Goal: Task Accomplishment & Management: Manage account settings

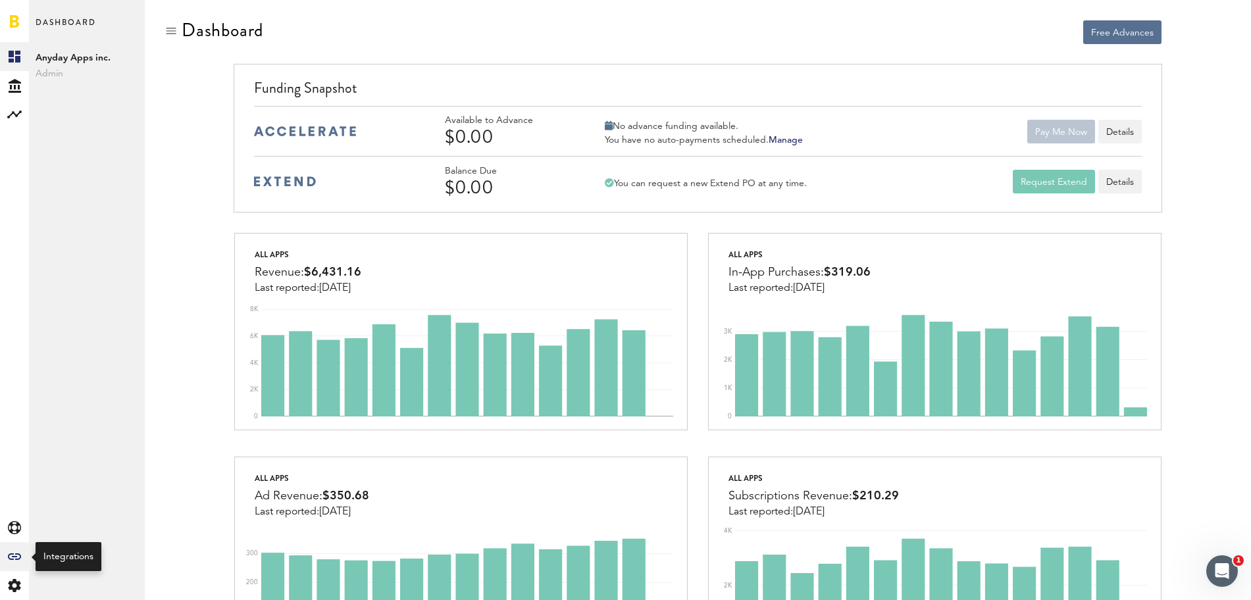
click at [18, 548] on div "Created with Sketch." at bounding box center [14, 556] width 29 height 29
click at [11, 561] on div "Created with Sketch." at bounding box center [14, 556] width 29 height 29
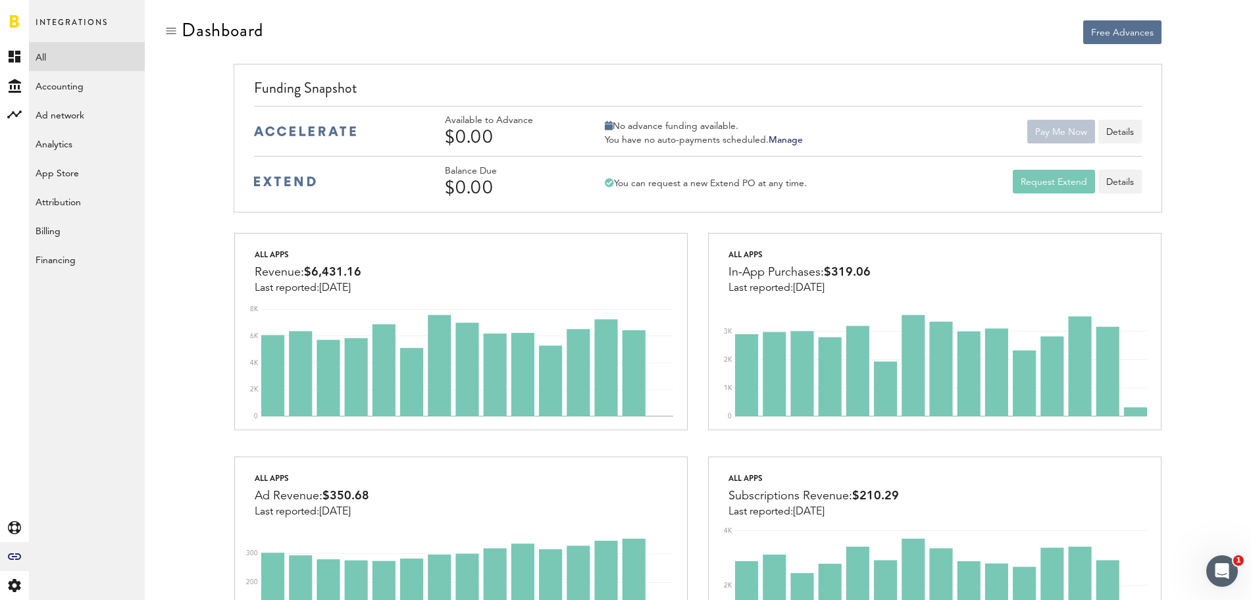
click at [63, 63] on link "All" at bounding box center [87, 56] width 116 height 29
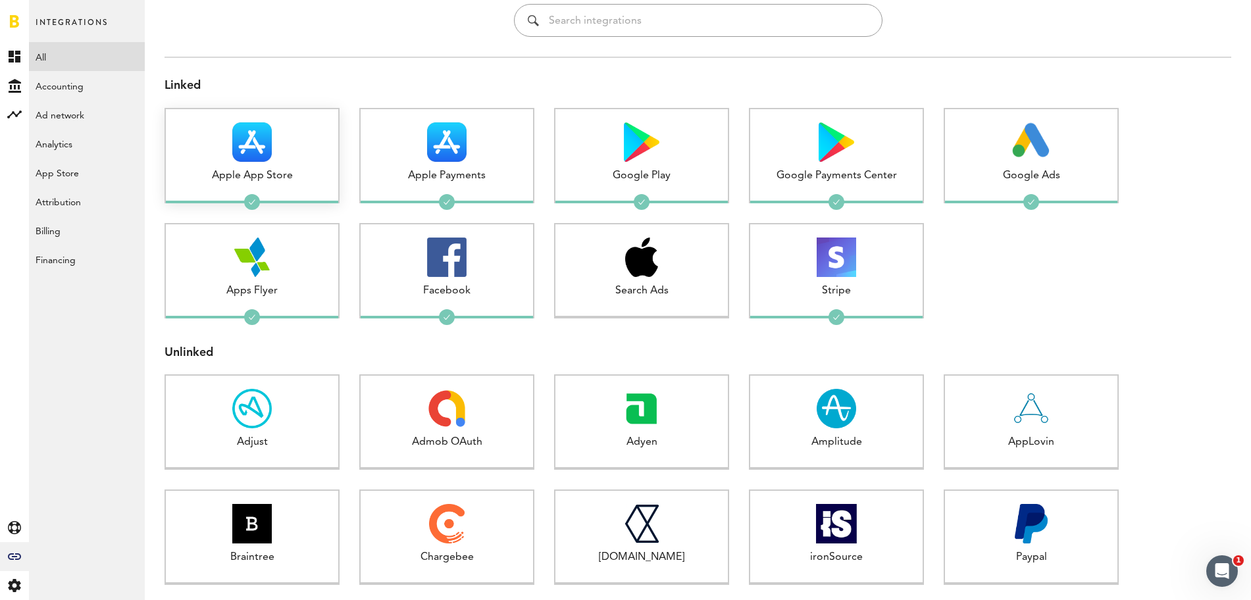
scroll to position [68, 0]
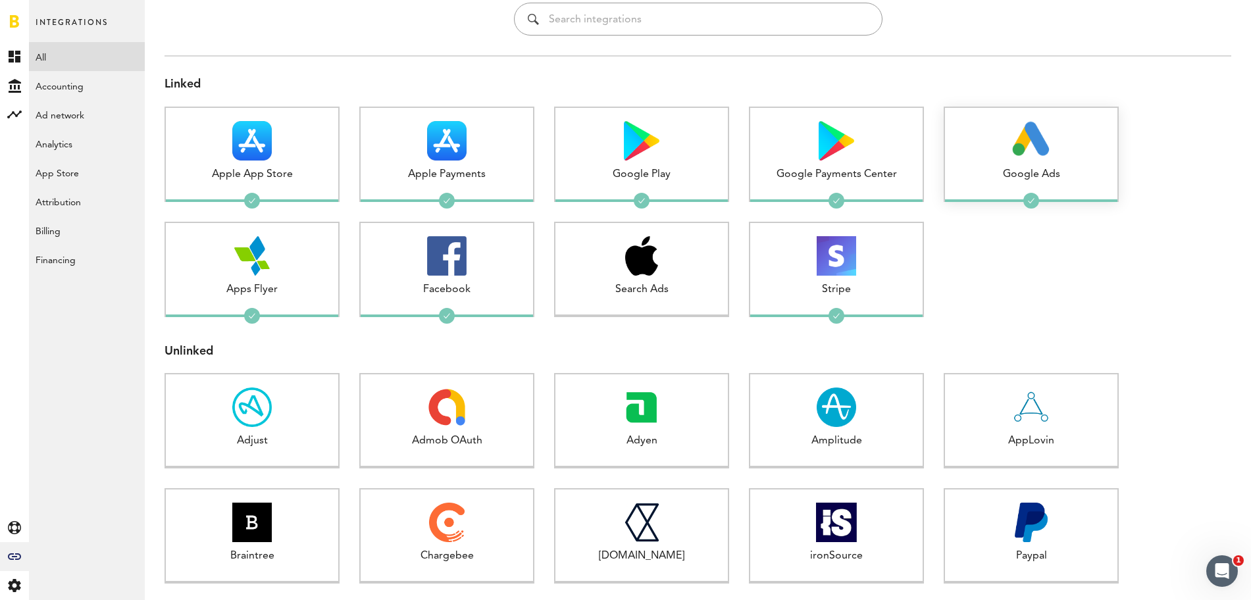
click at [974, 165] on div "Google Ads 1 connected" at bounding box center [1031, 154] width 175 height 95
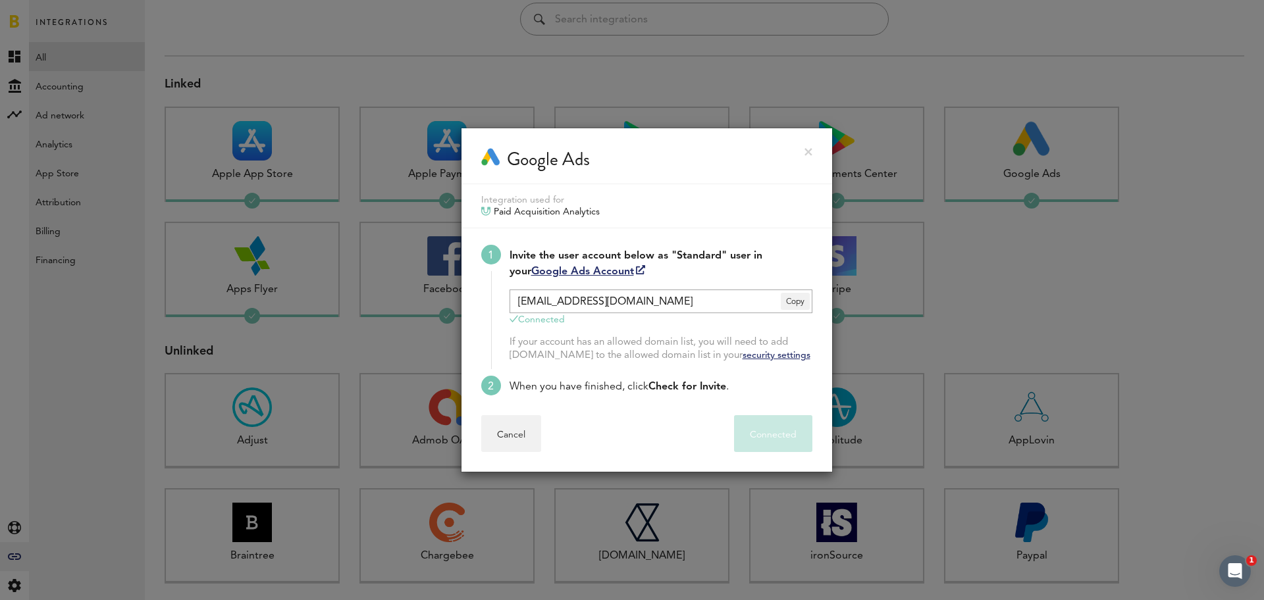
click at [814, 151] on div "Google Ads" at bounding box center [646, 156] width 371 height 56
click at [806, 151] on link at bounding box center [808, 152] width 8 height 8
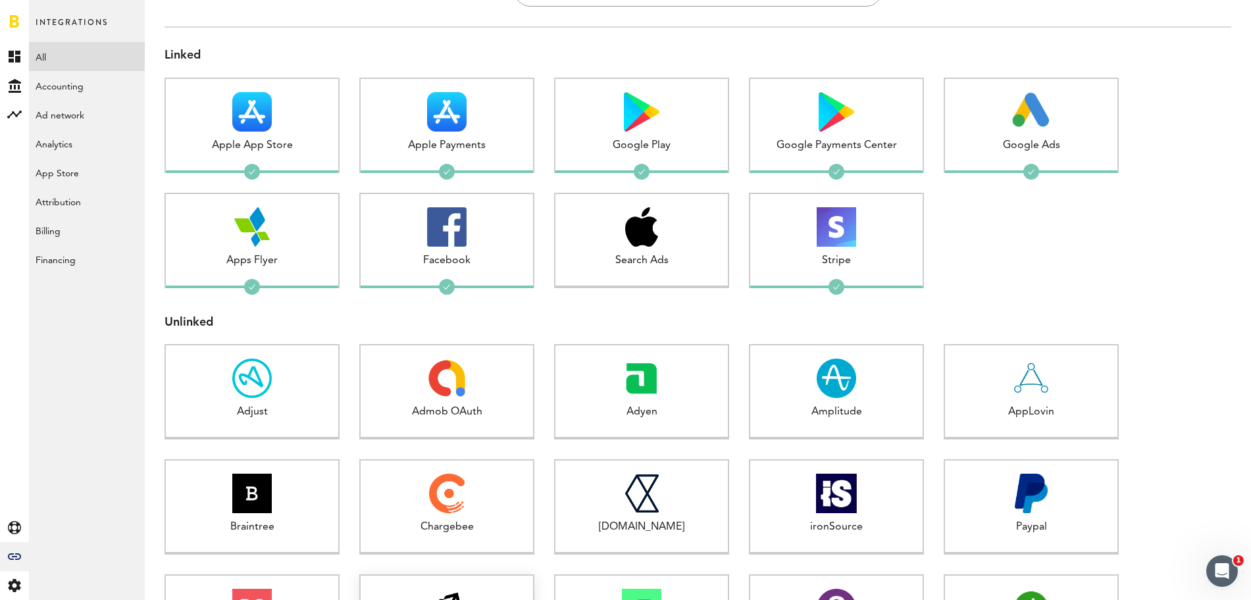
scroll to position [71, 0]
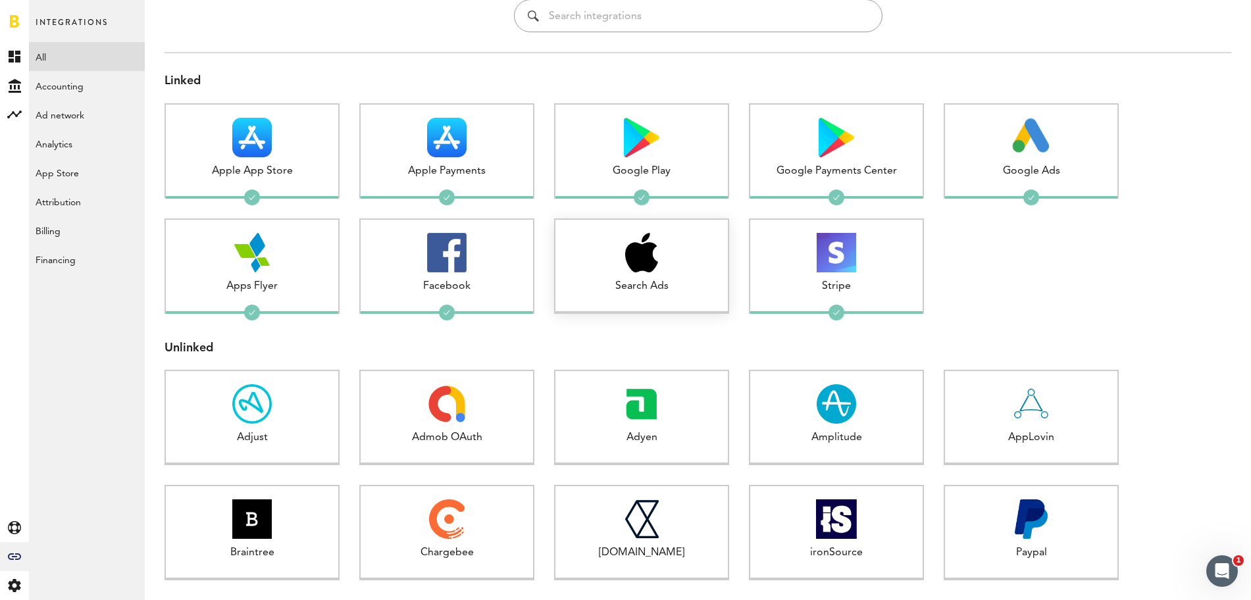
click at [627, 271] on img at bounding box center [641, 252] width 33 height 39
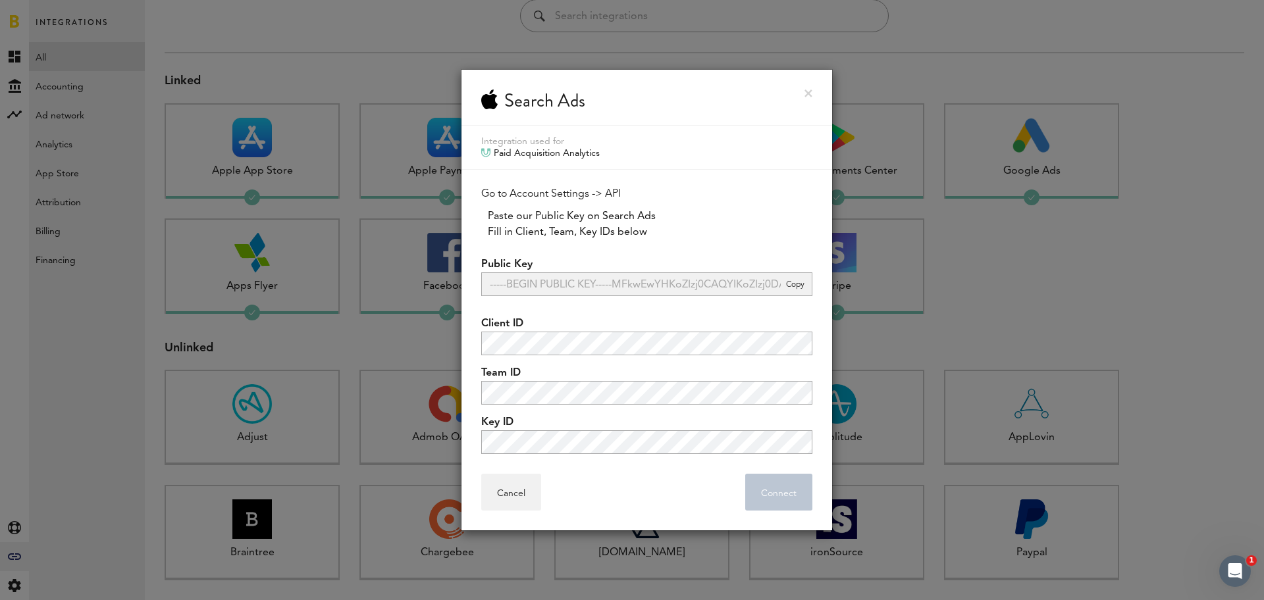
click at [808, 94] on link at bounding box center [808, 94] width 8 height 8
